Goal: Transaction & Acquisition: Book appointment/travel/reservation

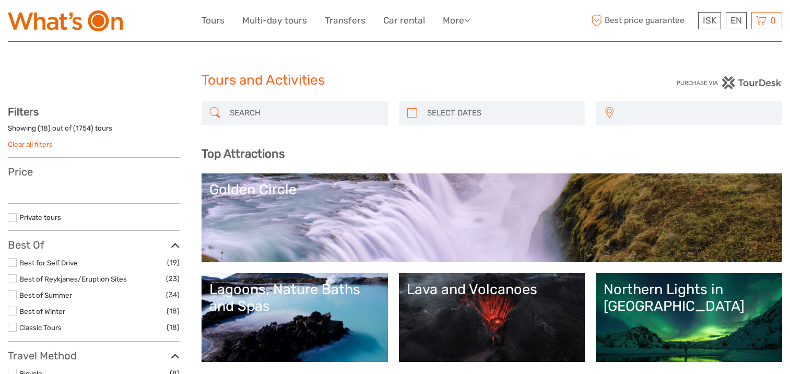
select select
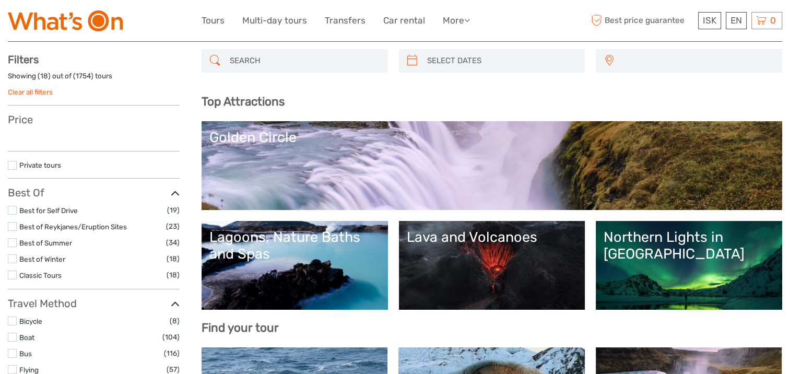
scroll to position [104, 0]
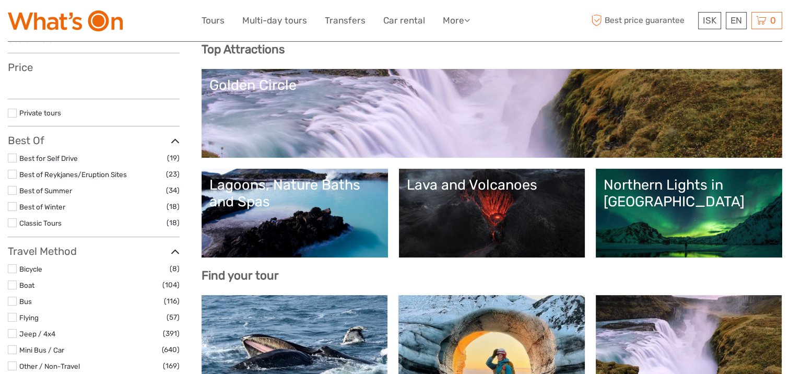
select select
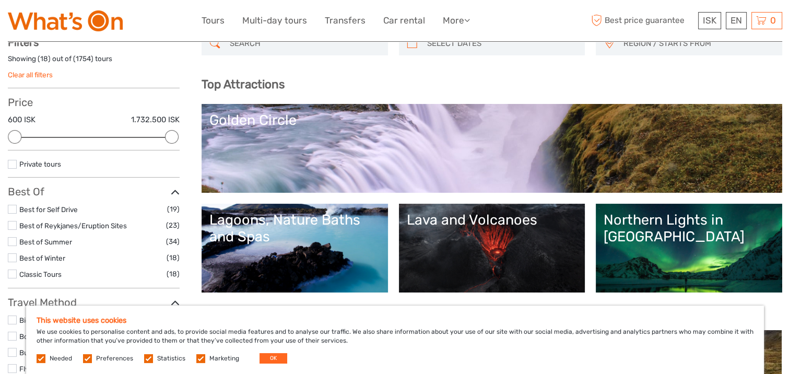
scroll to position [52, 0]
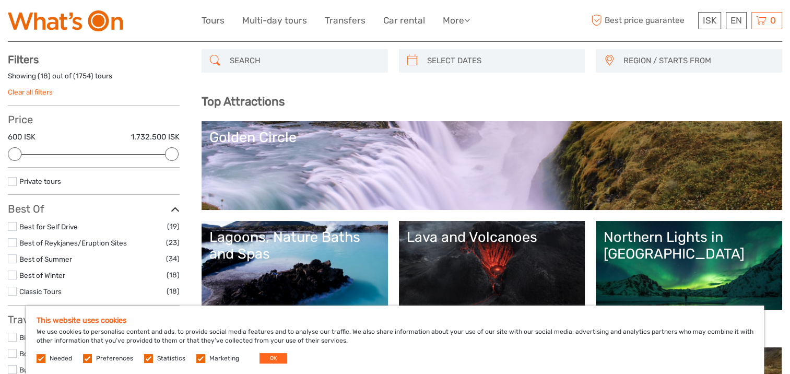
click at [243, 140] on div "Golden Circle" at bounding box center [491, 137] width 565 height 17
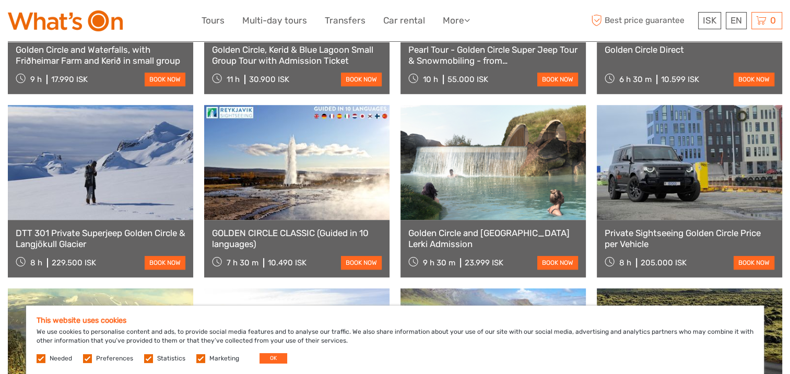
scroll to position [627, 0]
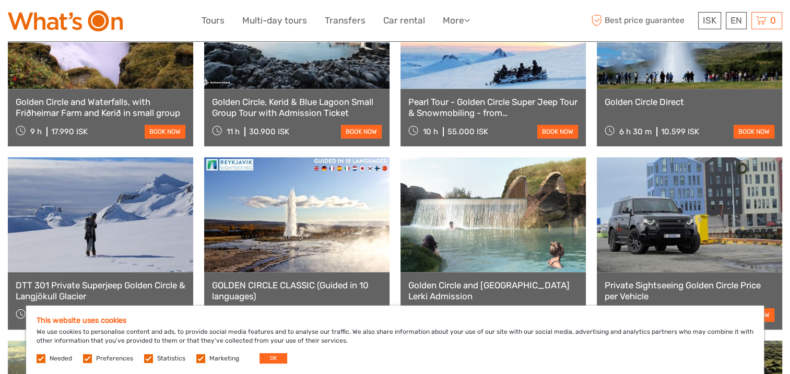
click at [455, 97] on link "Pearl Tour - Golden Circle Super Jeep Tour & Snowmobiling - from [GEOGRAPHIC_DA…" at bounding box center [493, 107] width 170 height 21
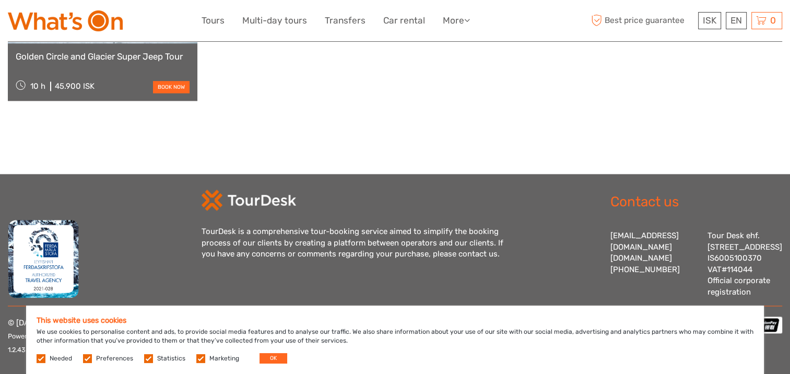
scroll to position [1475, 0]
